Goal: Information Seeking & Learning: Learn about a topic

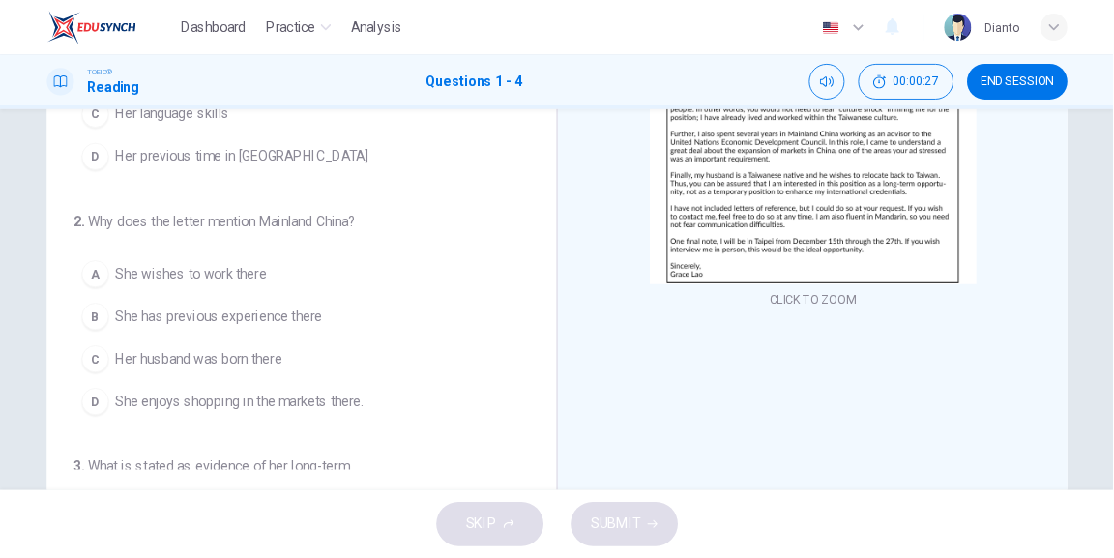
scroll to position [263, 0]
click at [896, 344] on button "CLICK TO ZOOM" at bounding box center [924, 339] width 114 height 27
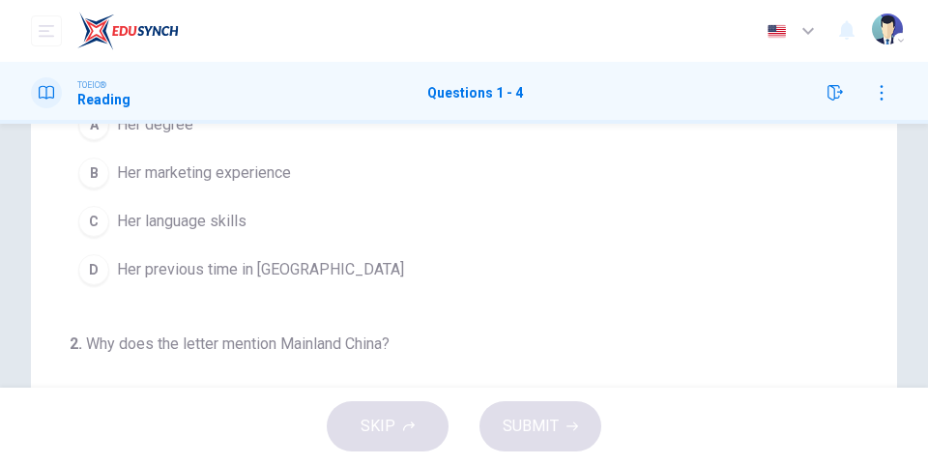
click at [661, 124] on div "Dashboard Practice Analysis English en ​ Dianto TOEIC® Reading Questions 1 - 4 …" at bounding box center [464, 232] width 928 height 465
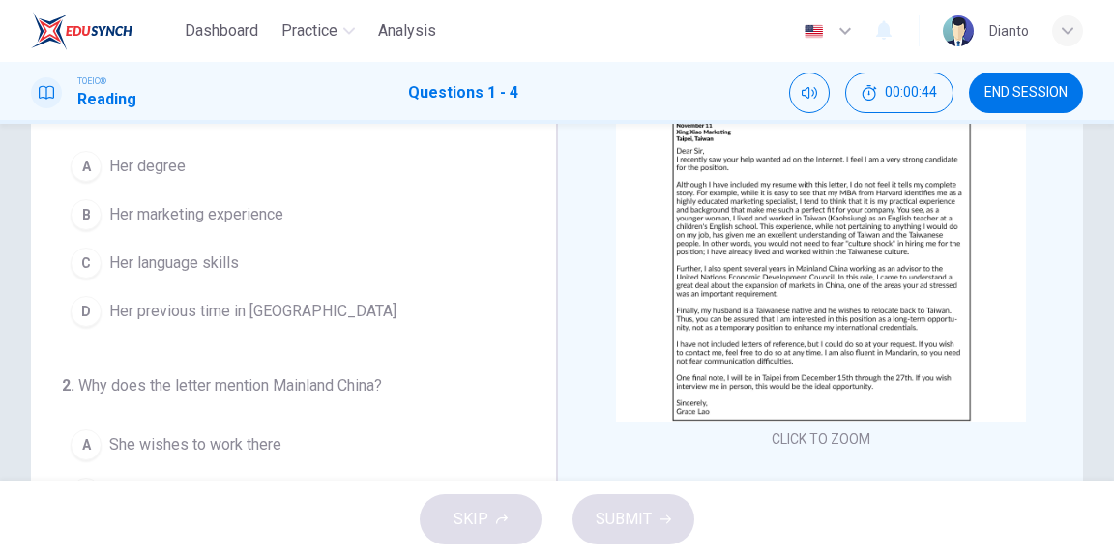
scroll to position [129, 0]
click at [812, 443] on button "CLICK TO ZOOM" at bounding box center [821, 438] width 114 height 27
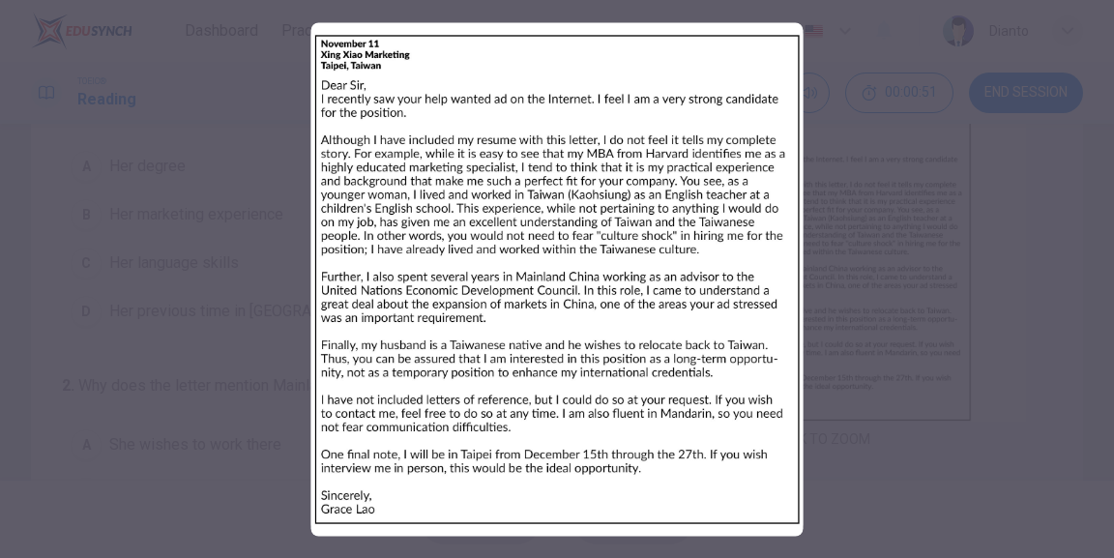
click at [416, 203] on img at bounding box center [557, 278] width 492 height 513
click at [747, 311] on img at bounding box center [557, 278] width 492 height 513
click at [889, 358] on div at bounding box center [557, 279] width 1114 height 558
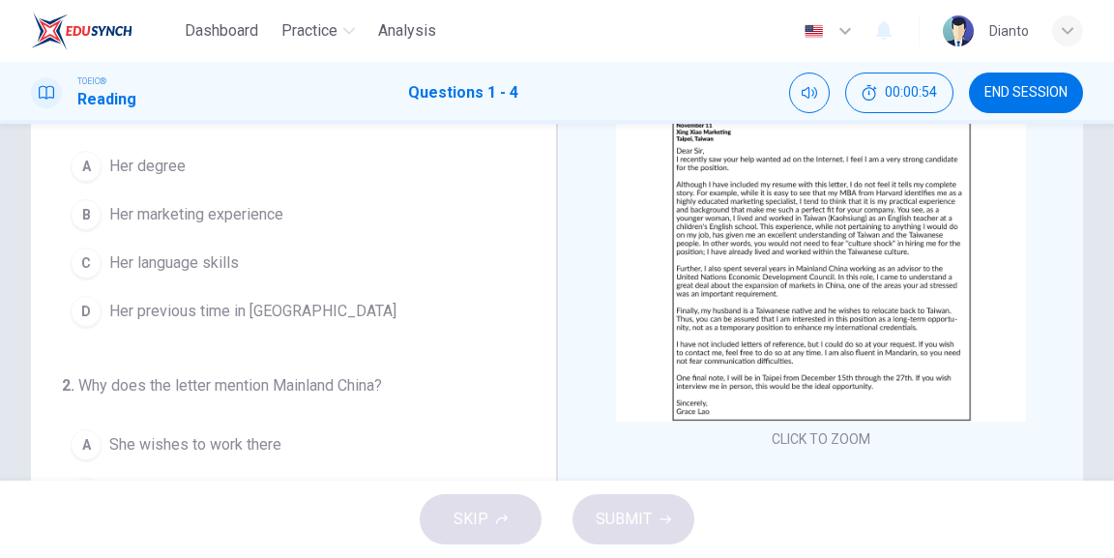
click at [793, 434] on button "CLICK TO ZOOM" at bounding box center [821, 438] width 114 height 27
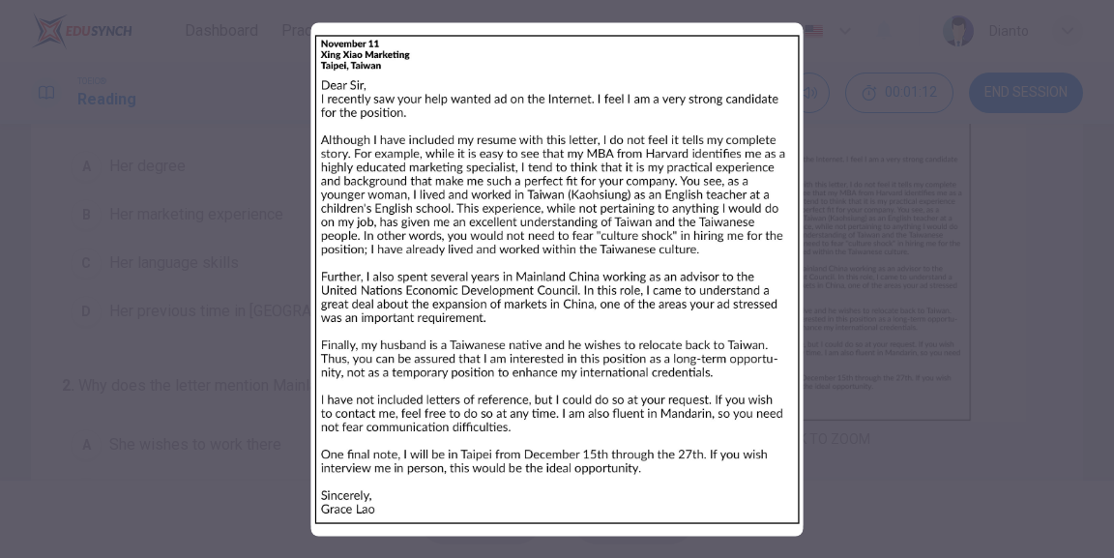
click at [921, 296] on div at bounding box center [557, 279] width 1114 height 558
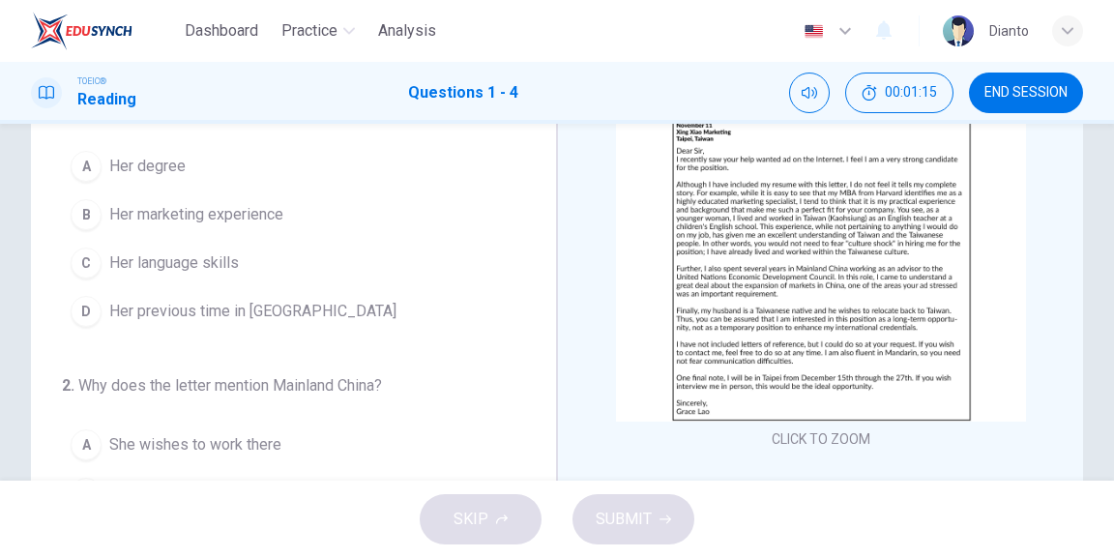
click at [260, 215] on span "Her marketing experience" at bounding box center [196, 214] width 174 height 23
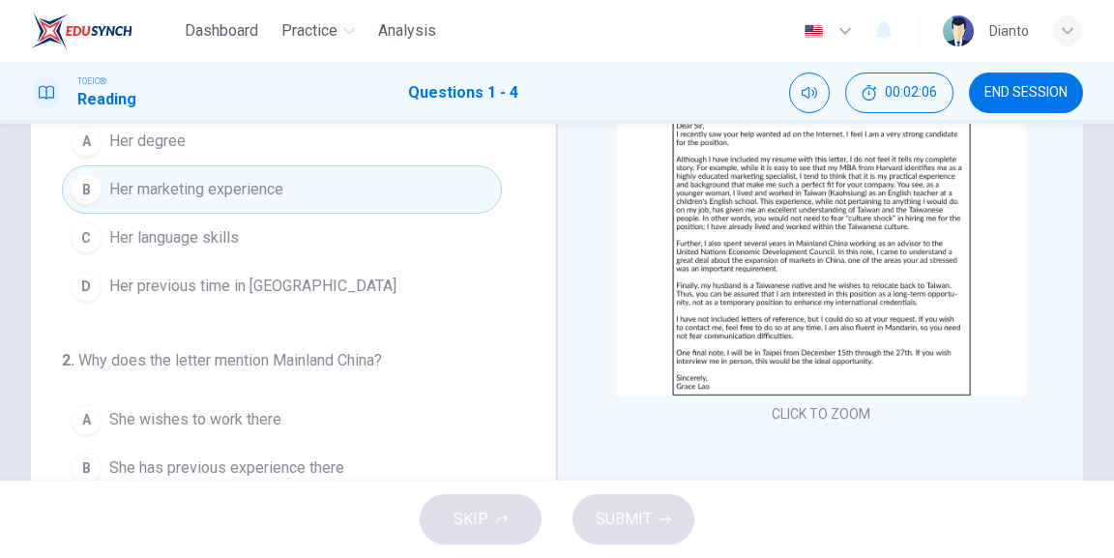
scroll to position [155, 0]
